Goal: Task Accomplishment & Management: Complete application form

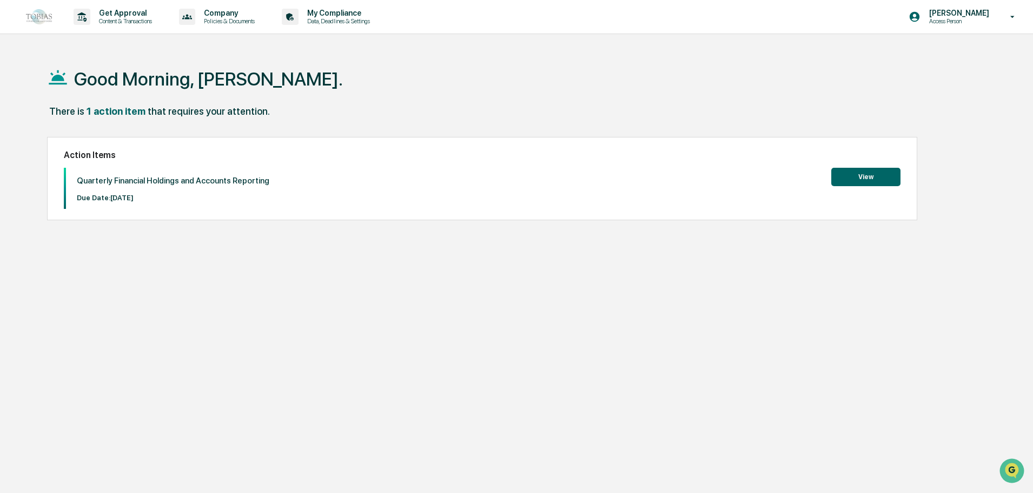
click at [877, 180] on button "View" at bounding box center [866, 177] width 69 height 18
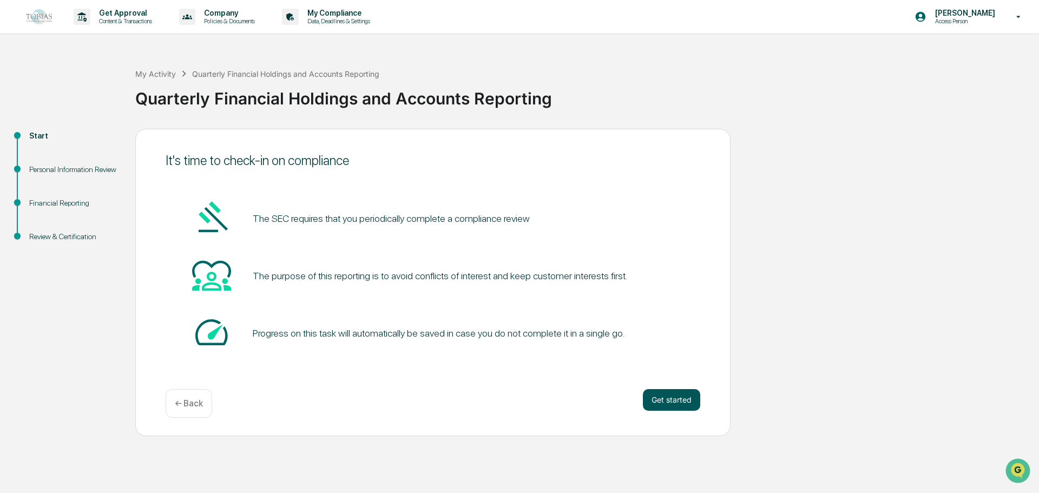
click at [687, 400] on button "Get started" at bounding box center [671, 400] width 57 height 22
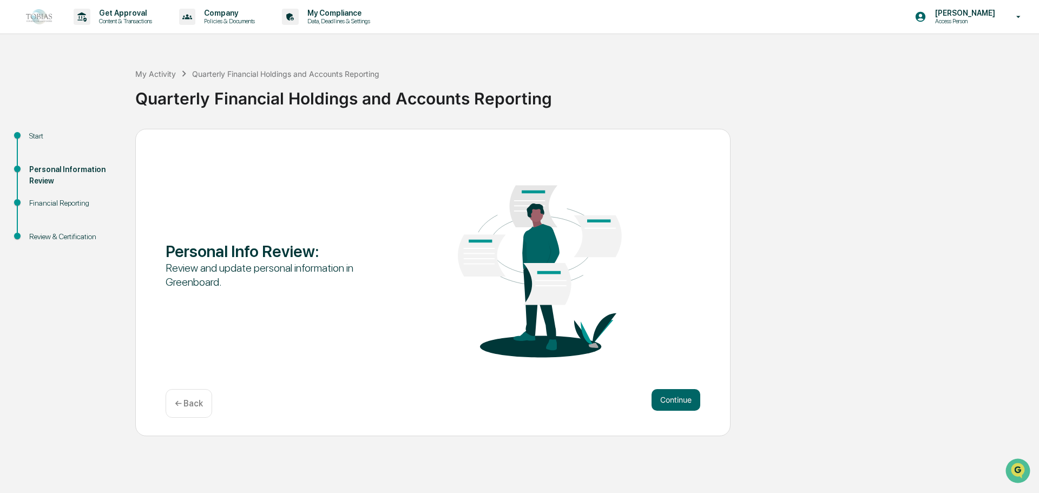
click at [673, 399] on button "Continue" at bounding box center [675, 400] width 49 height 22
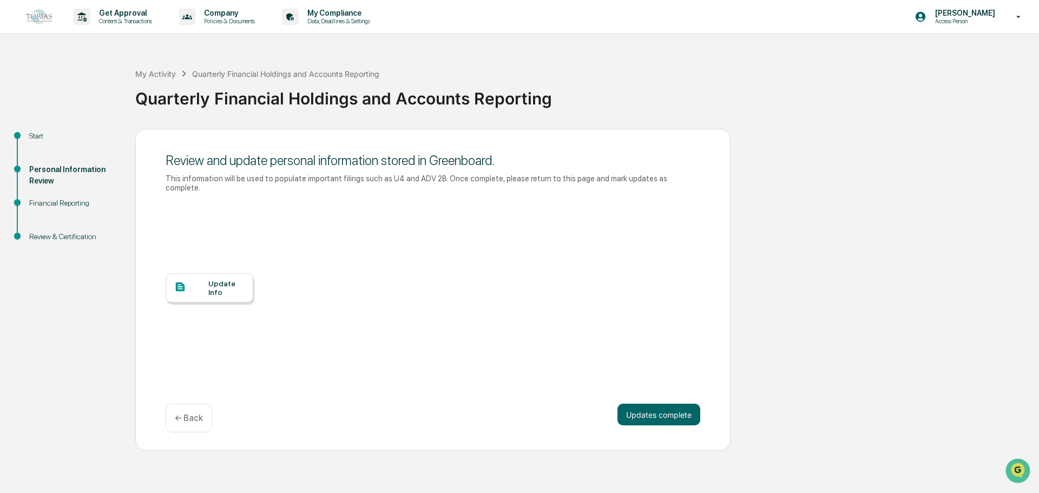
click at [219, 281] on div "Update Info" at bounding box center [226, 287] width 36 height 17
click at [636, 404] on button "Updates complete" at bounding box center [658, 415] width 83 height 22
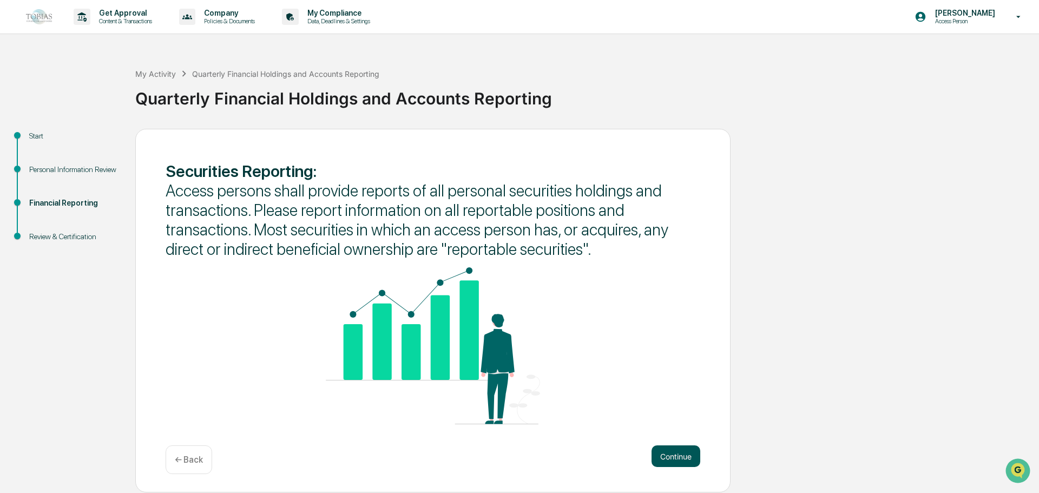
click at [678, 452] on button "Continue" at bounding box center [675, 456] width 49 height 22
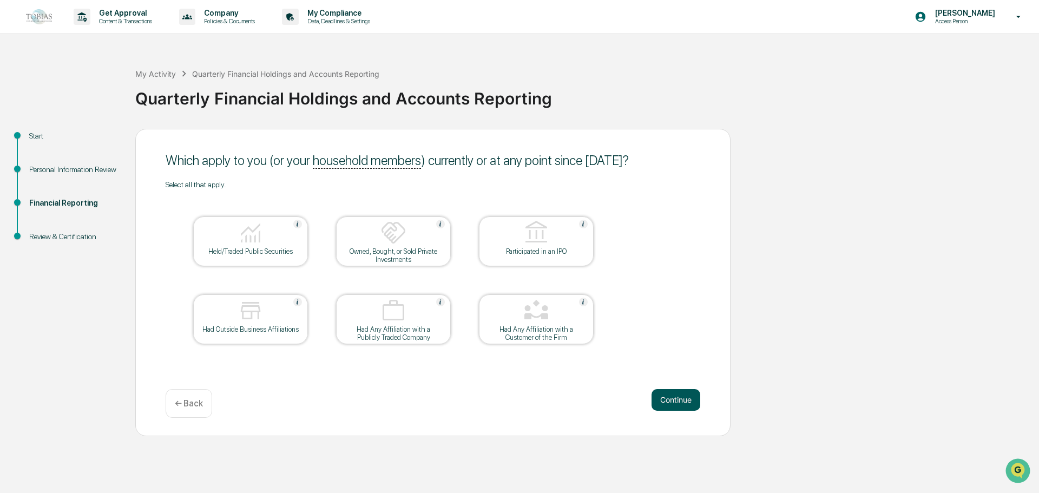
click at [674, 410] on button "Continue" at bounding box center [675, 400] width 49 height 22
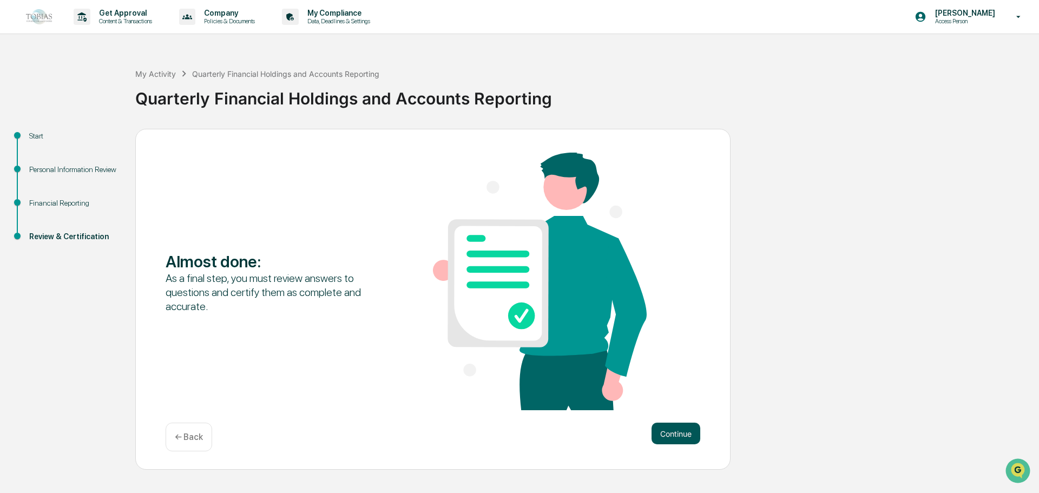
click at [673, 426] on button "Continue" at bounding box center [675, 434] width 49 height 22
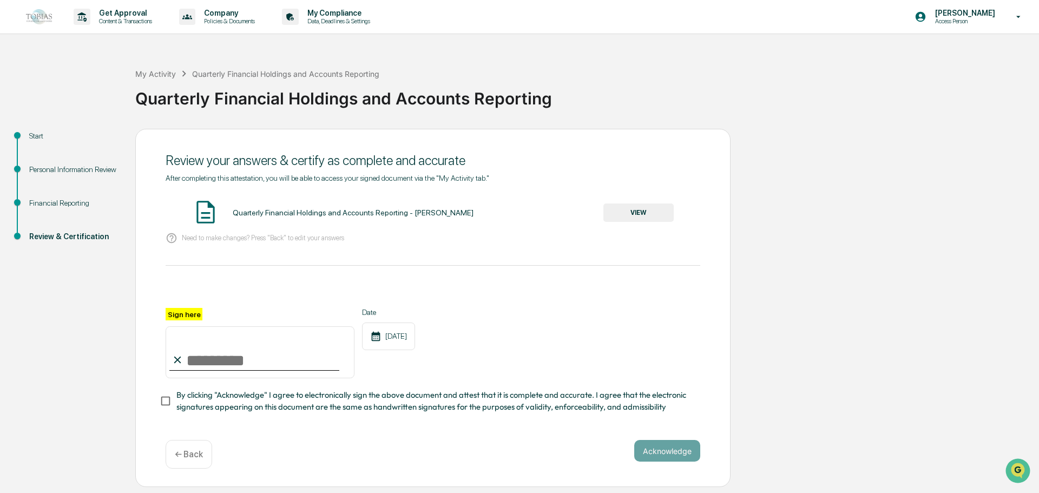
click at [605, 218] on button "VIEW" at bounding box center [638, 212] width 70 height 18
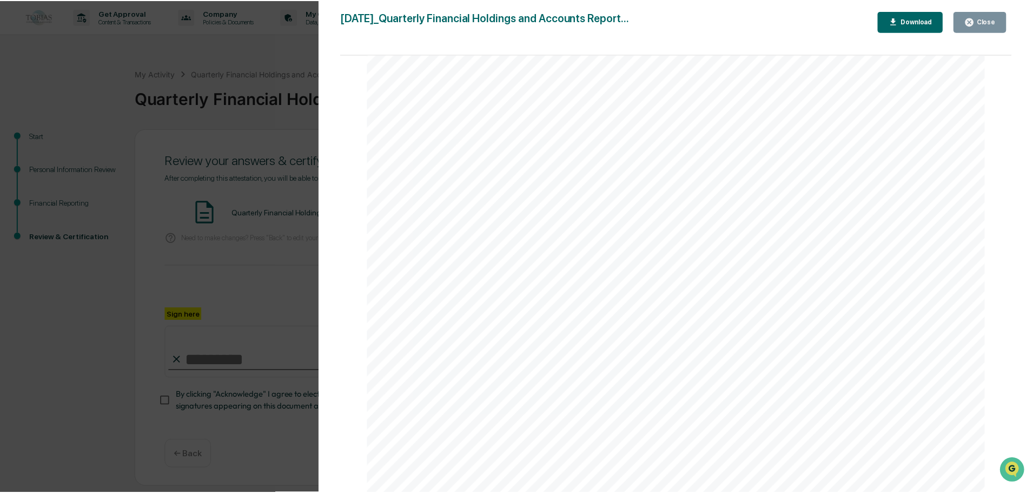
scroll to position [1379, 0]
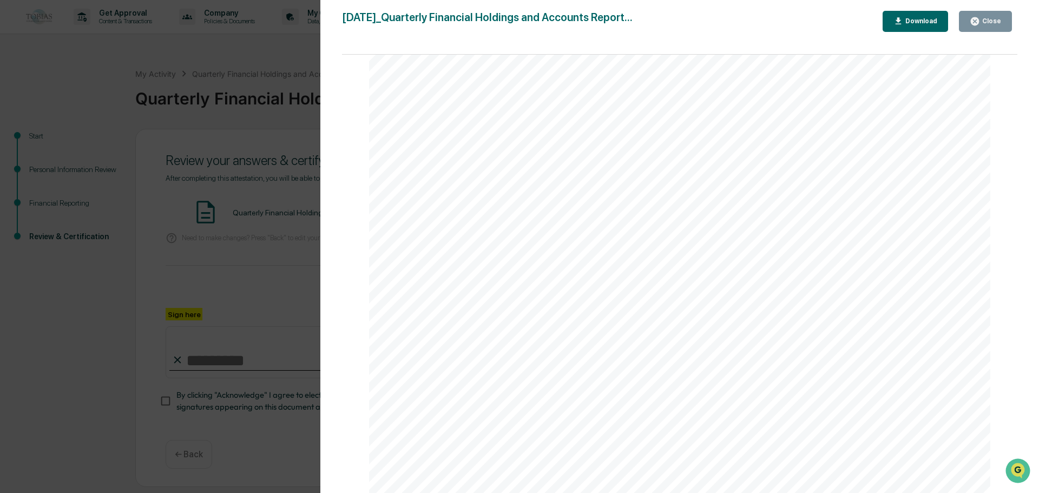
click at [990, 10] on div "Version History 10/15/2025, 01:22 PM Francheska Ruiz 2025-10-15_Quarterly Finan…" at bounding box center [679, 257] width 719 height 515
click at [986, 19] on div "Close" at bounding box center [990, 21] width 21 height 8
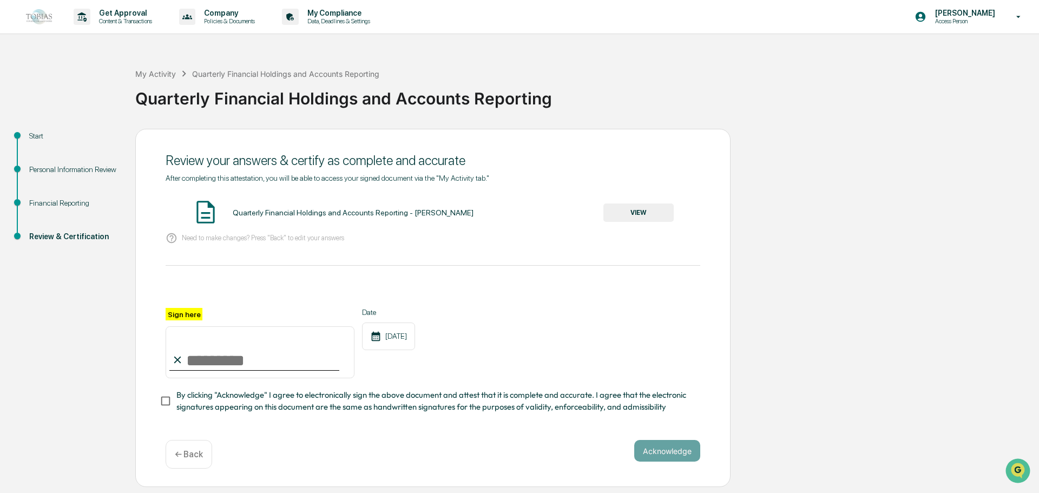
click at [258, 355] on input "Sign here" at bounding box center [260, 352] width 189 height 52
type input "**********"
click at [651, 454] on button "Acknowledge" at bounding box center [667, 451] width 66 height 22
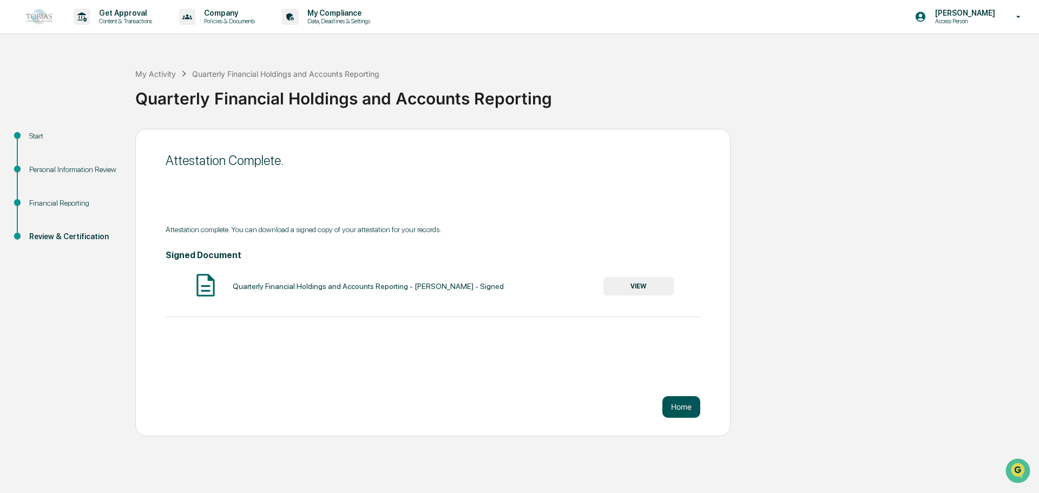
click at [668, 401] on button "Home" at bounding box center [681, 407] width 38 height 22
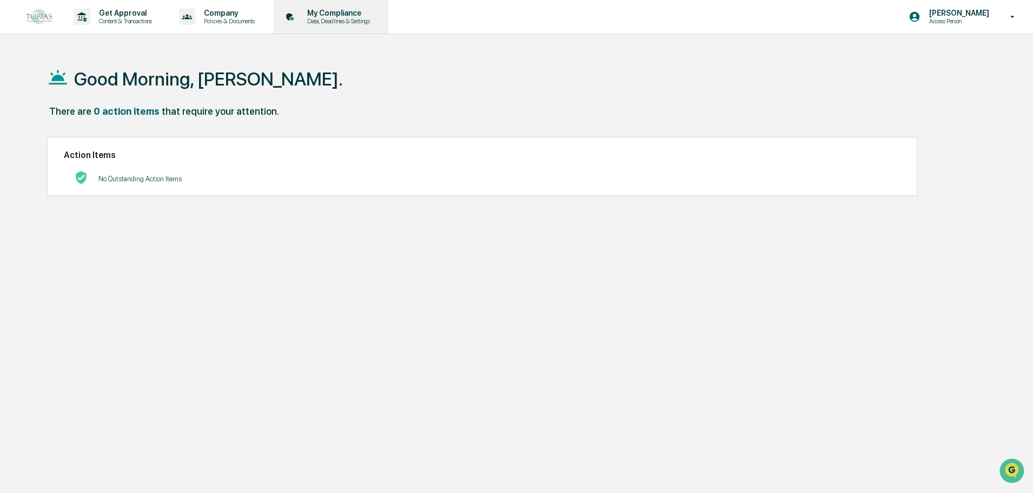
click at [324, 17] on p "Data, Deadlines & Settings" at bounding box center [337, 21] width 77 height 8
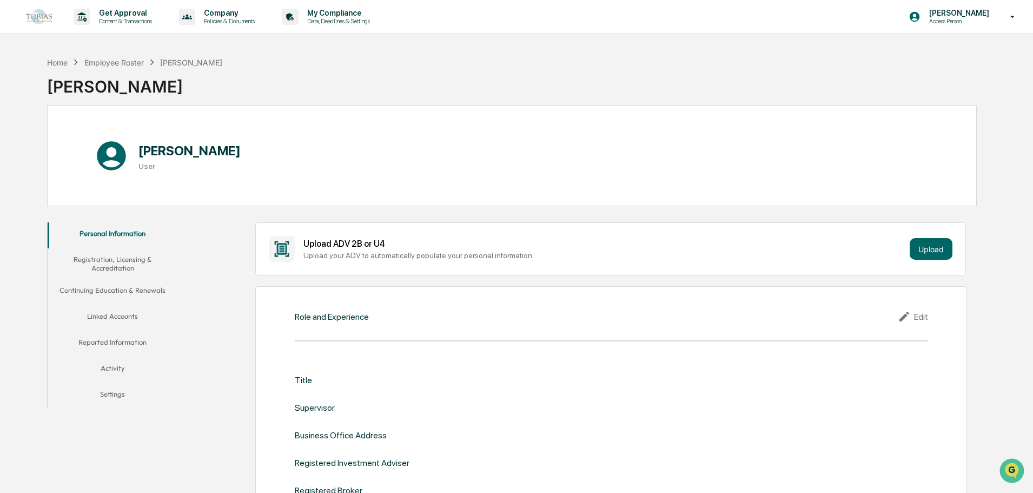
click at [126, 313] on button "Linked Accounts" at bounding box center [113, 318] width 130 height 26
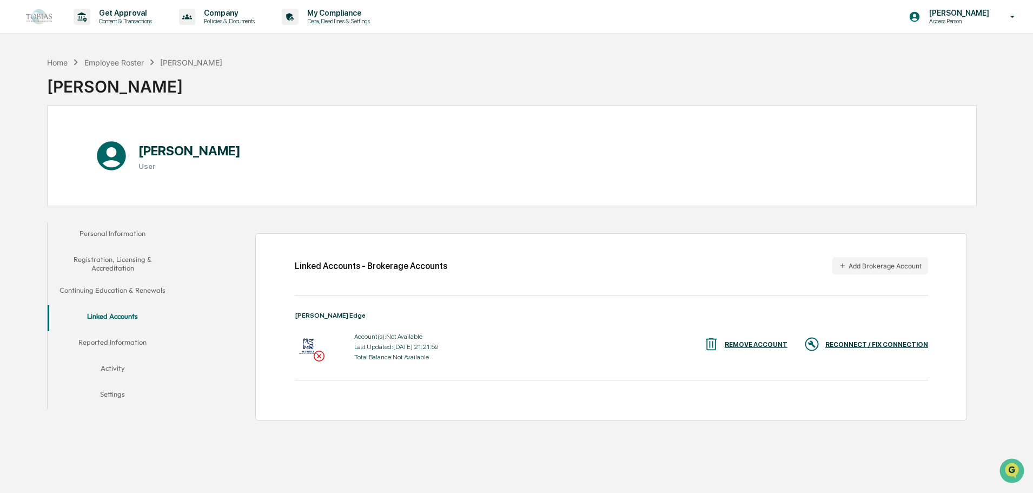
click at [870, 345] on div "RECONNECT / FIX CONNECTION" at bounding box center [877, 345] width 103 height 8
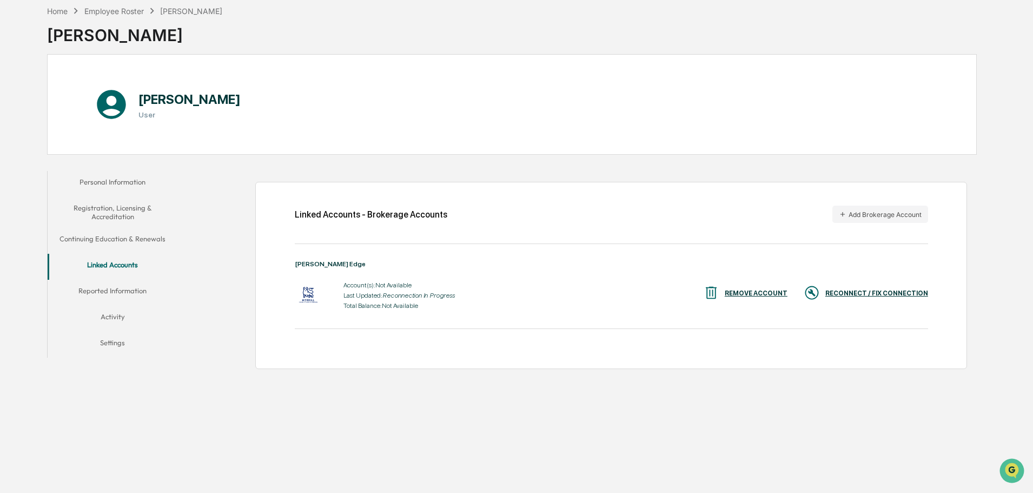
click at [103, 239] on button "Continuing Education & Renewals" at bounding box center [113, 241] width 130 height 26
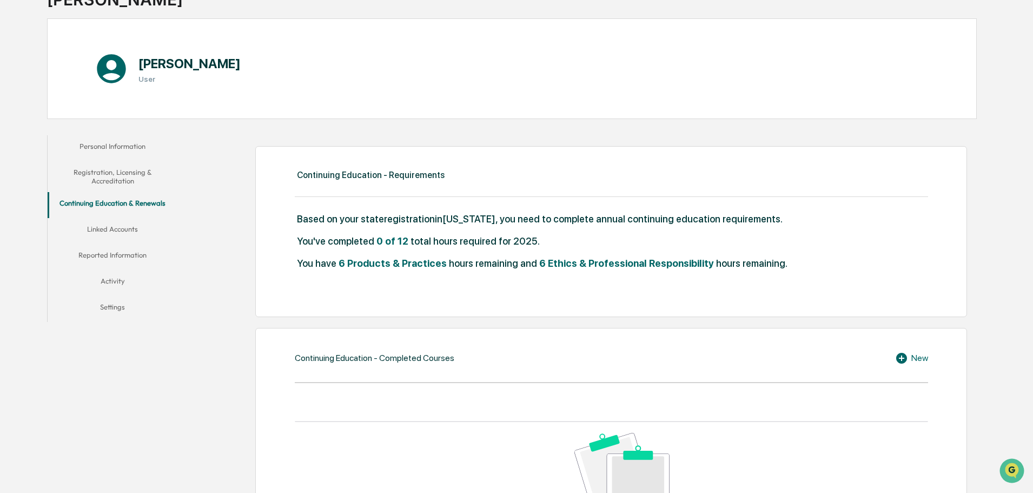
scroll to position [51, 0]
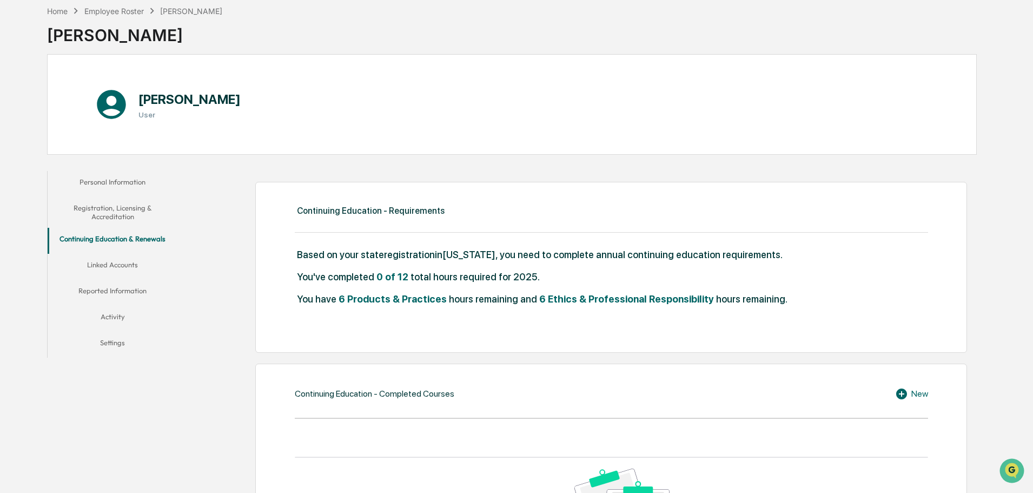
click at [126, 266] on button "Linked Accounts" at bounding box center [113, 267] width 130 height 26
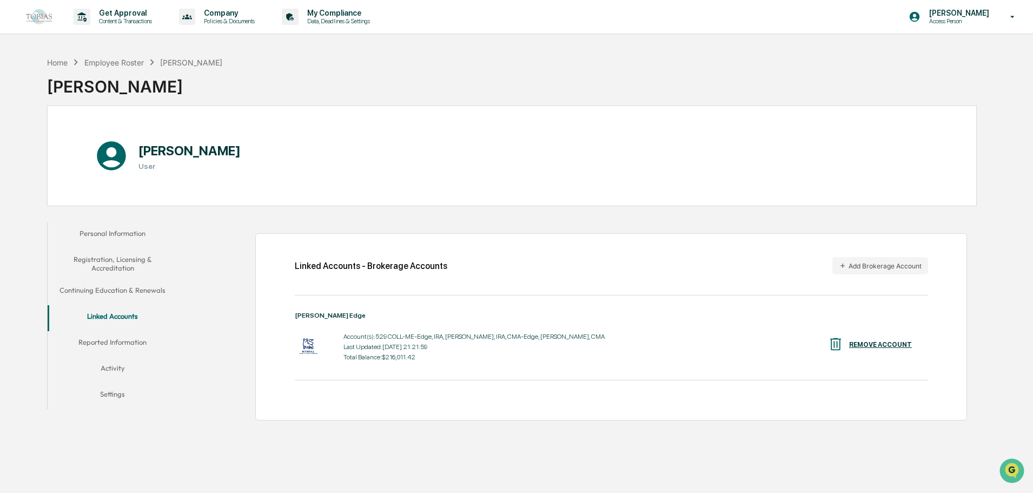
click at [133, 336] on button "Reported Information" at bounding box center [113, 344] width 130 height 26
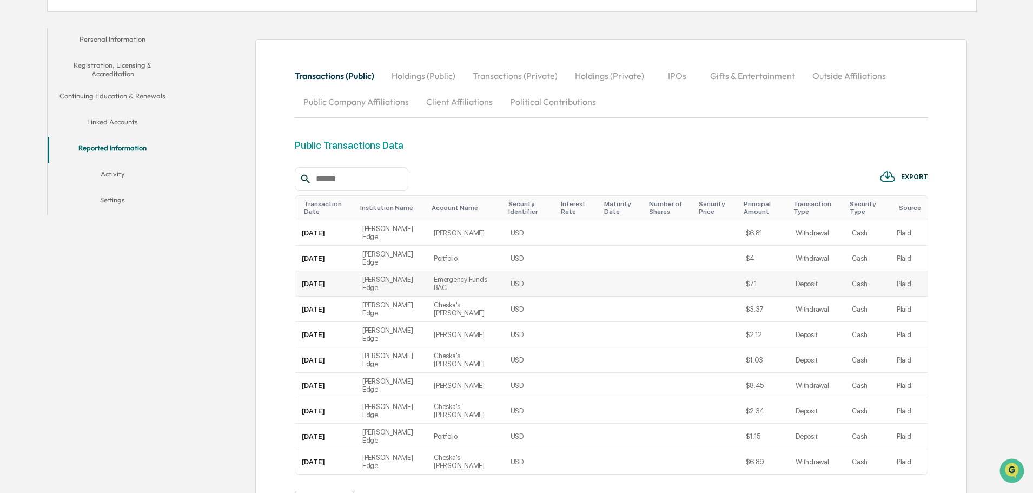
scroll to position [178, 0]
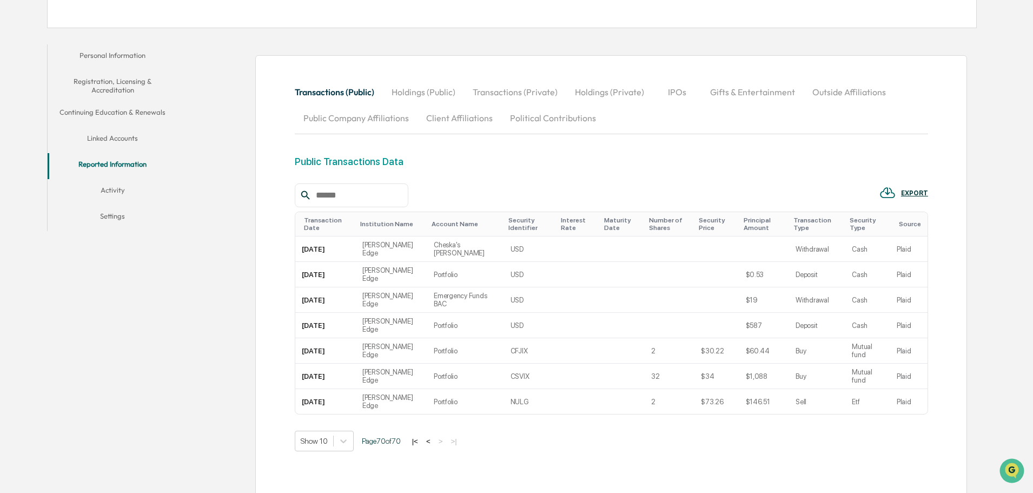
click at [420, 437] on button "|<" at bounding box center [415, 441] width 12 height 9
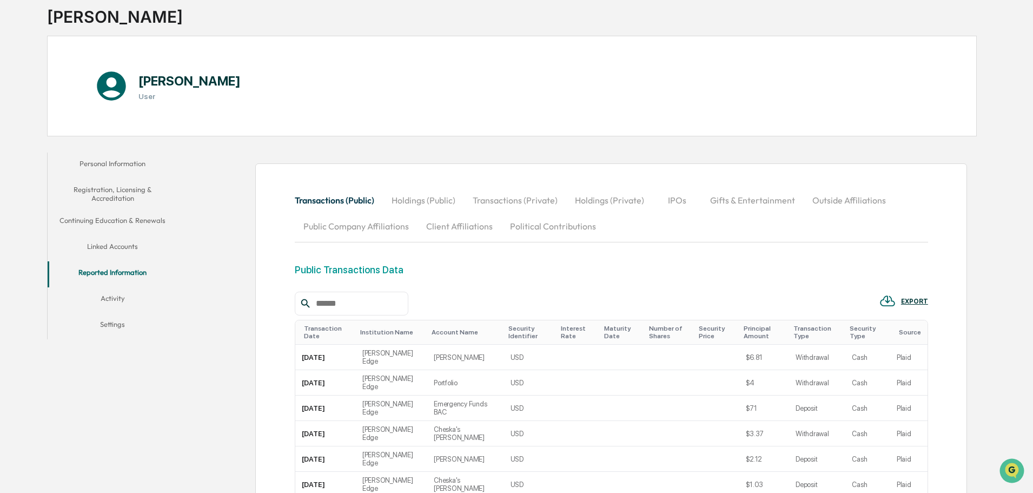
scroll to position [124, 0]
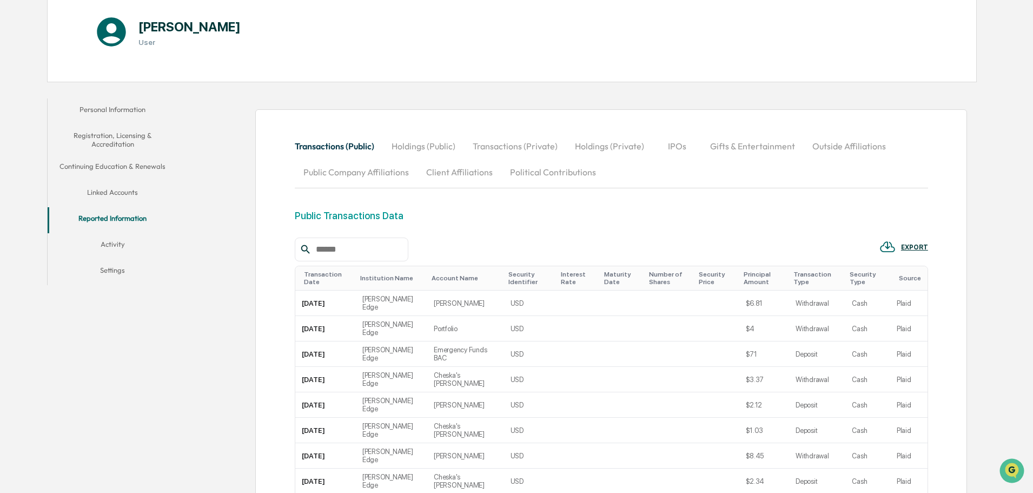
click at [442, 148] on button "Holdings (Public)" at bounding box center [423, 146] width 81 height 26
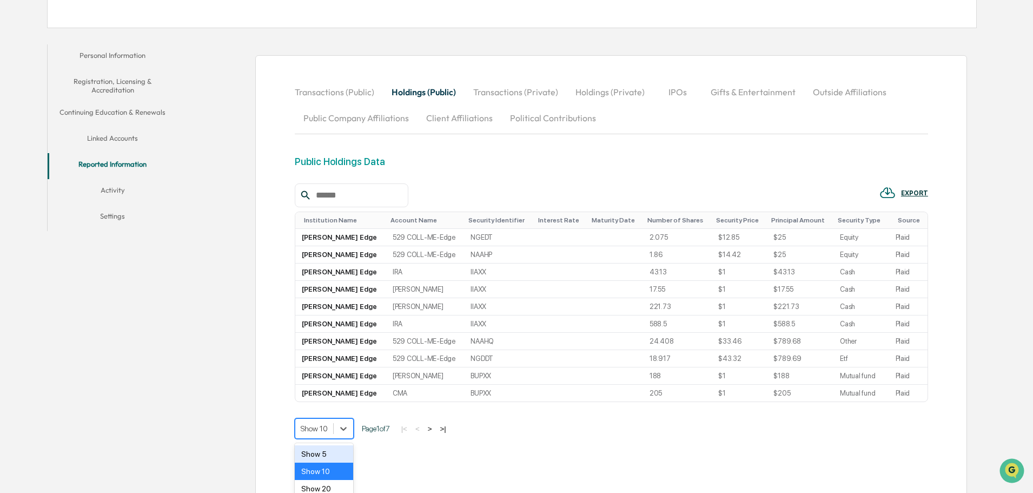
scroll to position [219, 0]
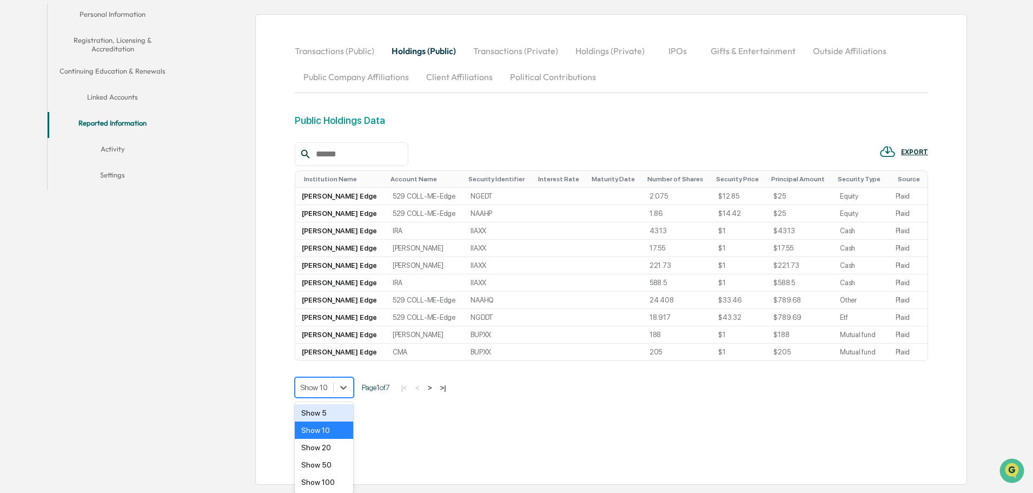
click at [333, 418] on body "Get Approval Content & Transactions Company Policies & Documents My Compliance …" at bounding box center [516, 135] width 1033 height 709
click at [331, 485] on div "Show 100" at bounding box center [324, 481] width 59 height 17
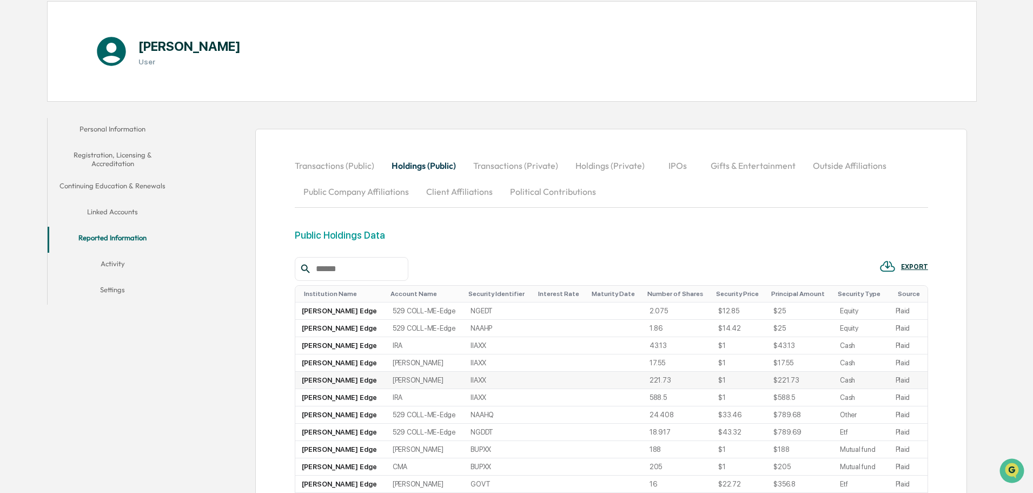
scroll to position [0, 0]
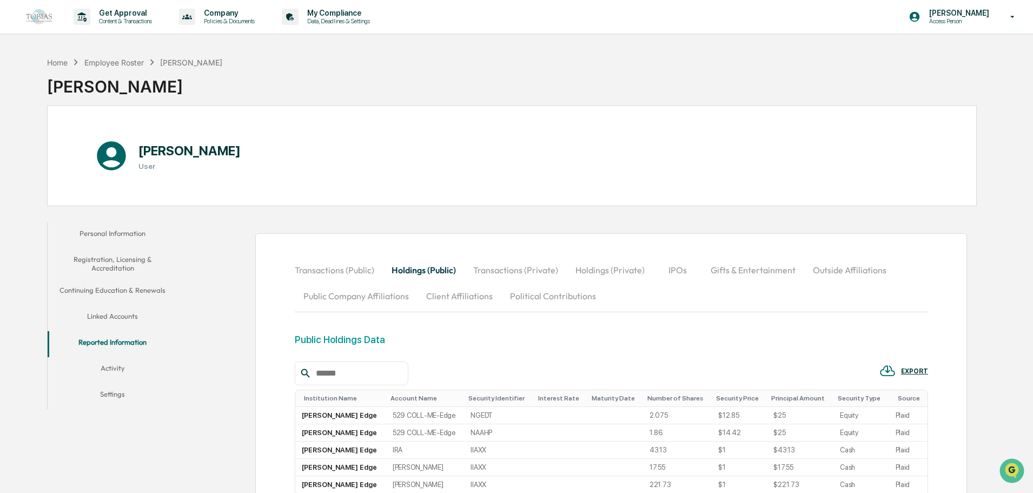
click at [507, 271] on button "Transactions (Private)" at bounding box center [516, 270] width 102 height 26
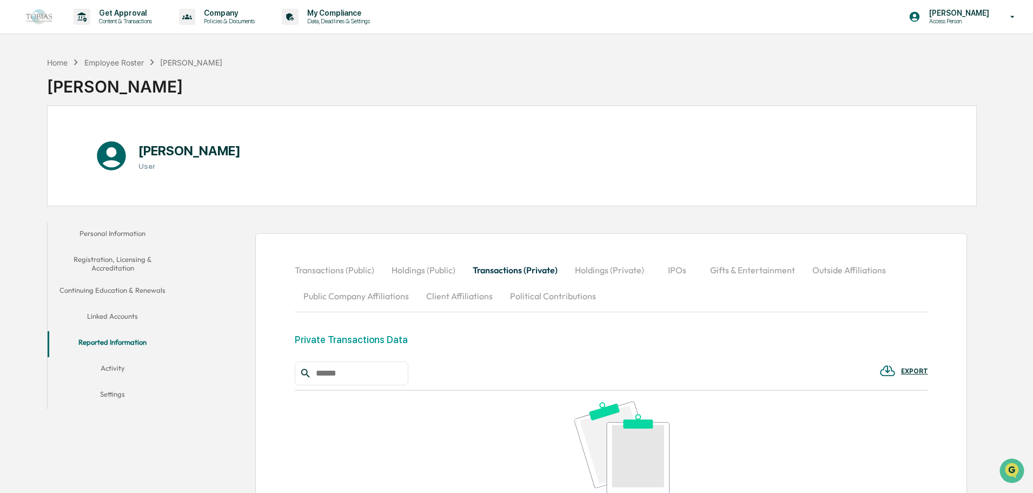
click at [630, 267] on button "Holdings (Private)" at bounding box center [609, 270] width 87 height 26
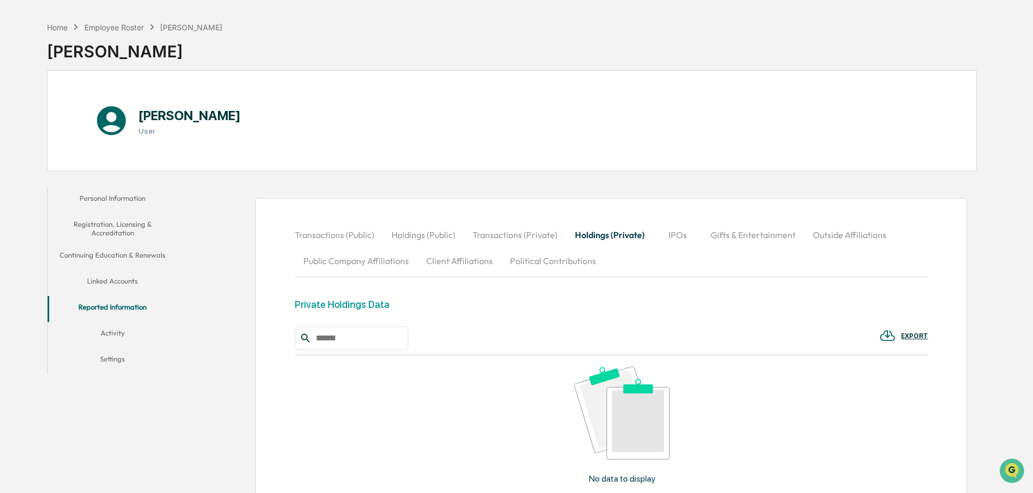
scroll to position [54, 0]
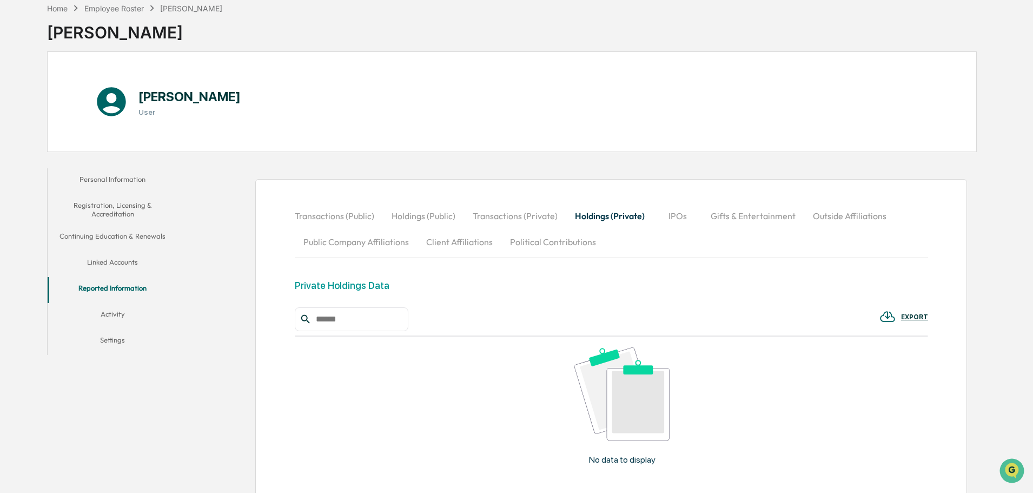
click at [754, 218] on button "Gifts & Entertainment" at bounding box center [753, 216] width 102 height 26
click at [868, 209] on button "Outside Affiliations" at bounding box center [850, 216] width 91 height 26
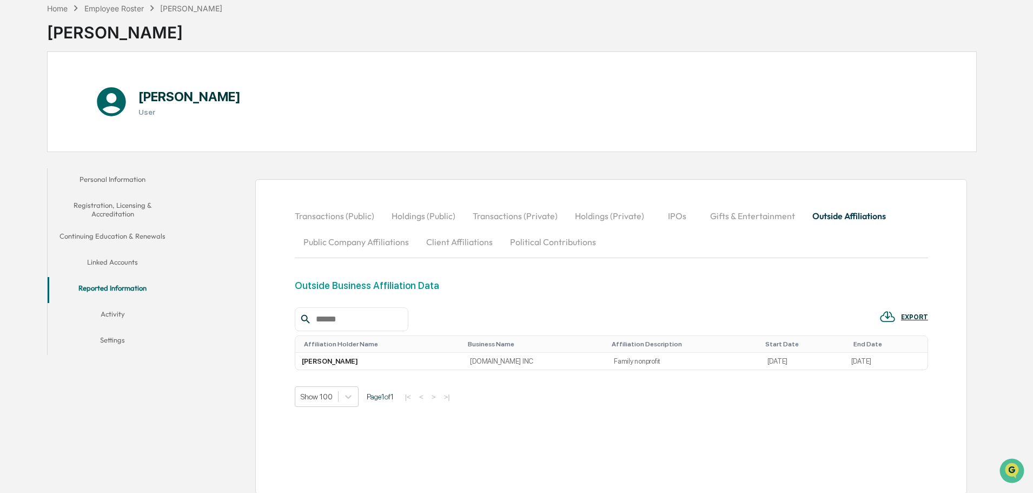
click at [360, 244] on button "Public Company Affiliations" at bounding box center [356, 242] width 123 height 26
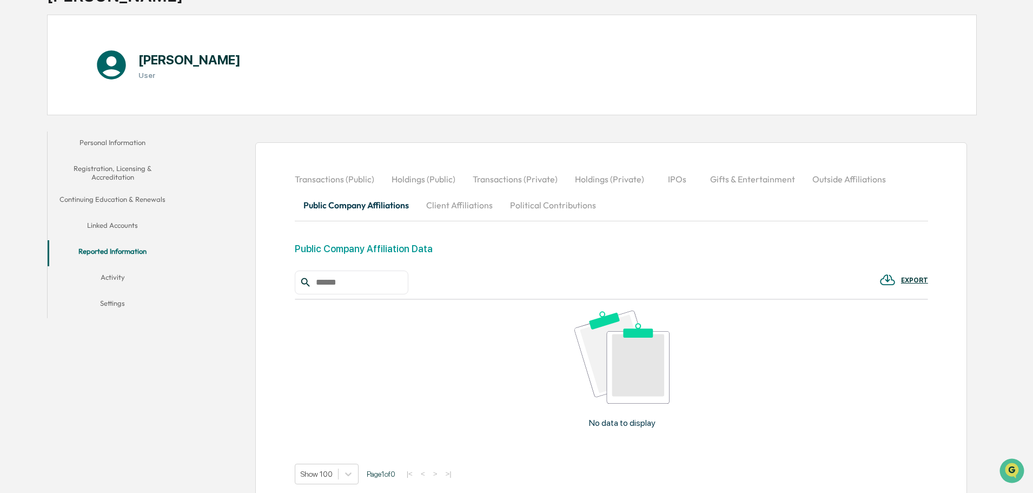
scroll to position [108, 0]
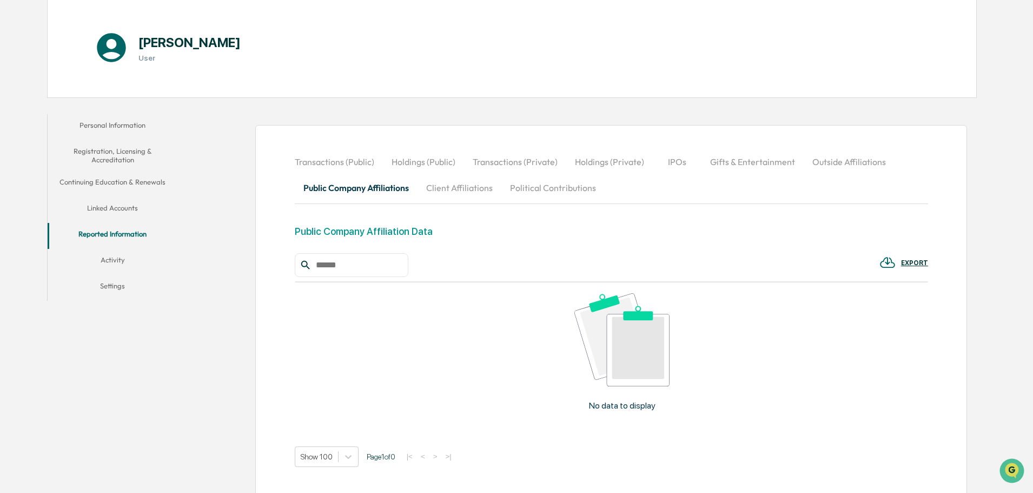
click at [440, 195] on button "Client Affiliations" at bounding box center [460, 188] width 84 height 26
click at [546, 191] on button "Political Contributions" at bounding box center [553, 188] width 103 height 26
click at [121, 211] on button "Linked Accounts" at bounding box center [113, 210] width 130 height 26
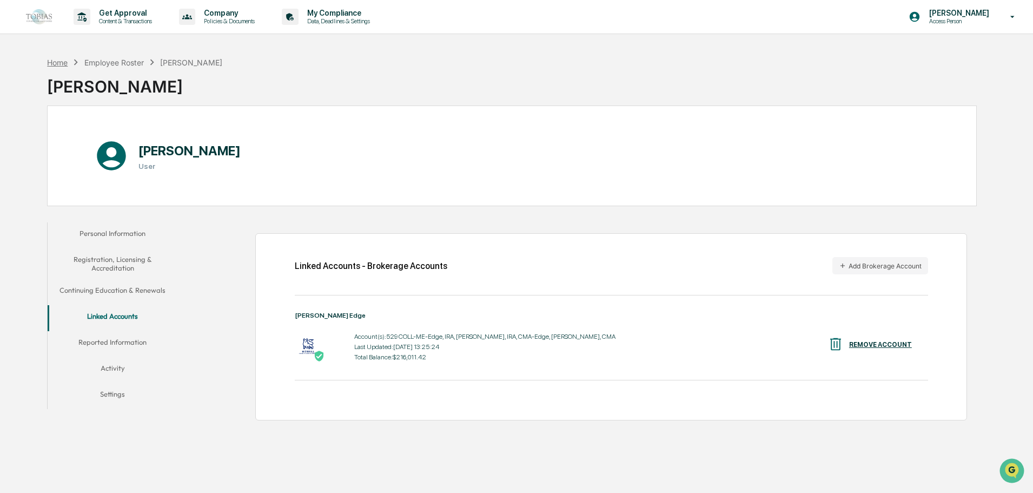
click at [57, 64] on div "Home" at bounding box center [57, 62] width 21 height 9
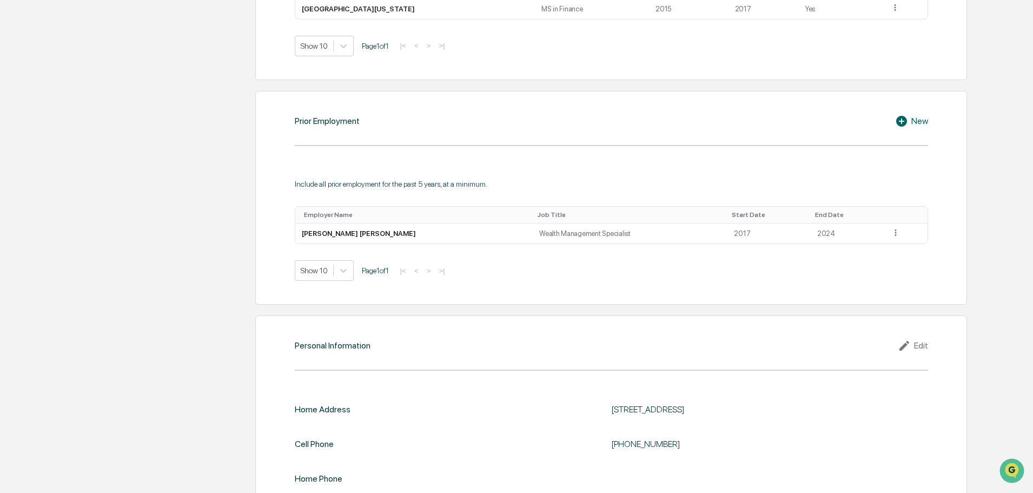
scroll to position [795, 0]
